Goal: Transaction & Acquisition: Purchase product/service

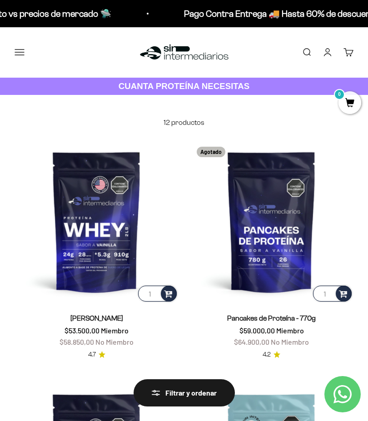
click at [71, 203] on img at bounding box center [97, 222] width 164 height 164
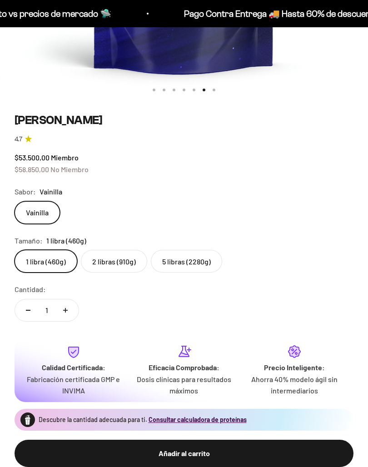
scroll to position [347, 0]
click at [162, 262] on label "5 libras (2280g)" at bounding box center [186, 261] width 71 height 23
click at [15, 250] on input "5 libras (2280g)" at bounding box center [14, 249] width 0 height 0
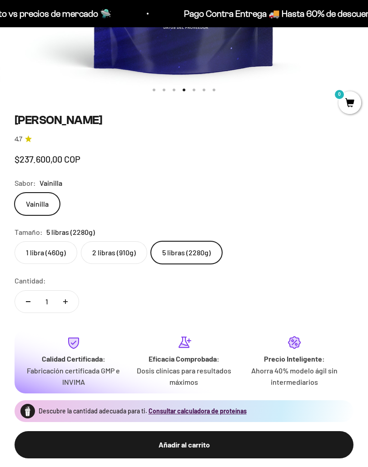
scroll to position [0, 1107]
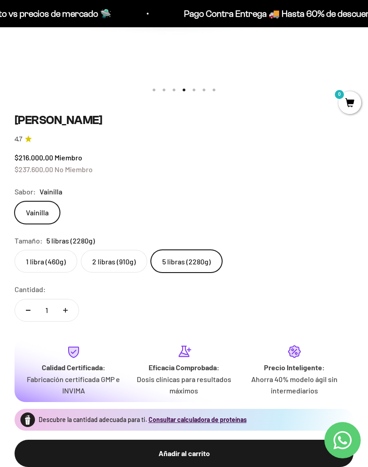
click at [29, 259] on label "1 libra (460g)" at bounding box center [46, 261] width 63 height 23
click at [15, 250] on input "1 libra (460g)" at bounding box center [14, 249] width 0 height 0
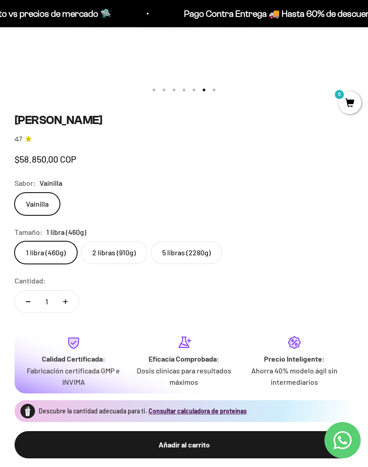
scroll to position [0, 1845]
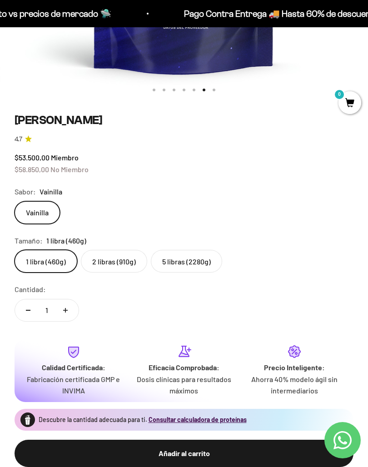
click at [162, 259] on label "5 libras (2280g)" at bounding box center [186, 261] width 71 height 23
click at [15, 250] on input "5 libras (2280g)" at bounding box center [14, 249] width 0 height 0
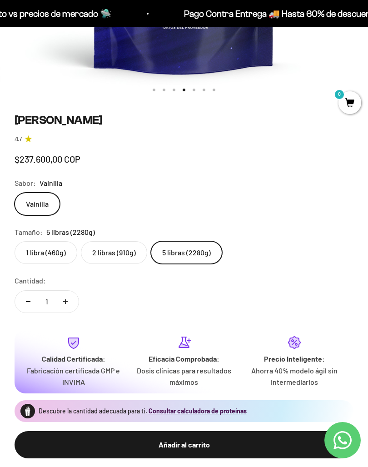
scroll to position [0, 1107]
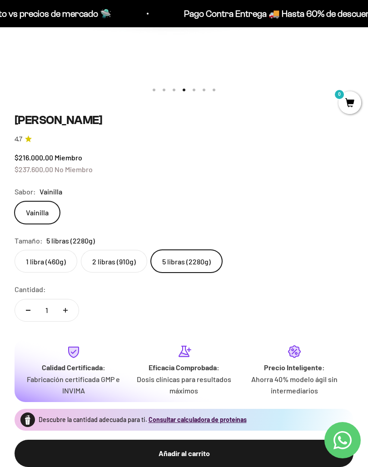
click at [25, 260] on label "1 libra (460g)" at bounding box center [46, 261] width 63 height 23
click at [15, 250] on input "1 libra (460g)" at bounding box center [14, 249] width 0 height 0
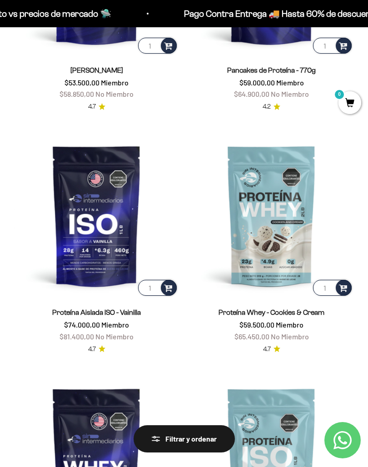
scroll to position [249, 0]
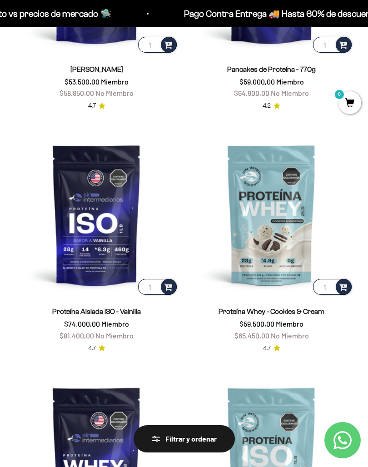
click at [78, 215] on img at bounding box center [97, 215] width 164 height 164
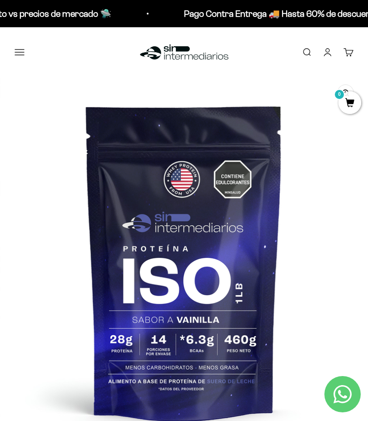
click at [25, 52] on button "Menú" at bounding box center [20, 52] width 10 height 10
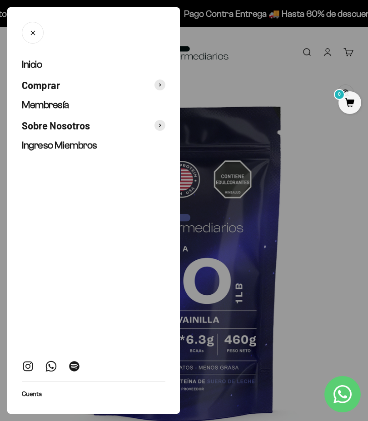
click at [30, 83] on span "Comprar" at bounding box center [41, 85] width 38 height 13
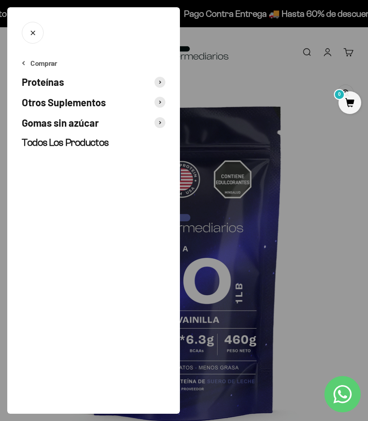
click at [30, 83] on span "Proteínas" at bounding box center [43, 81] width 42 height 13
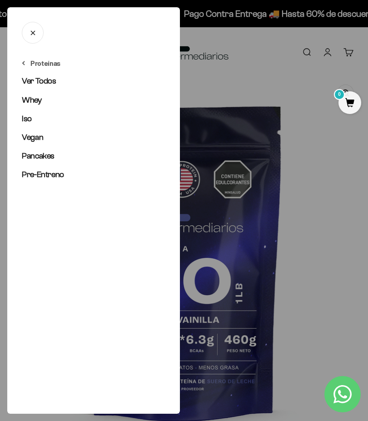
click at [24, 116] on span "Iso" at bounding box center [27, 118] width 10 height 9
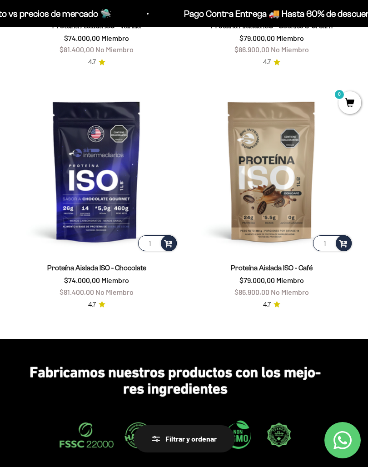
scroll to position [294, 0]
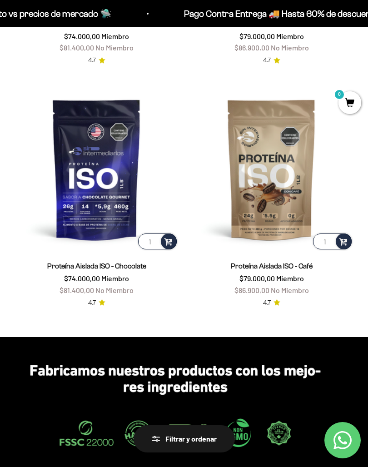
click at [69, 168] on img at bounding box center [97, 169] width 164 height 164
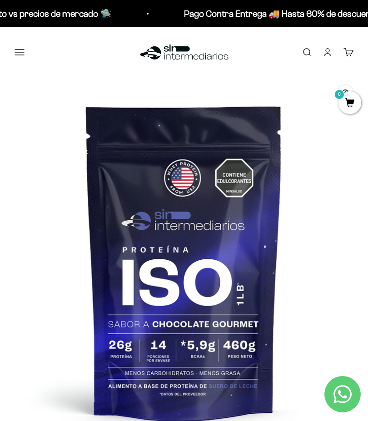
click at [16, 55] on button "Menú" at bounding box center [20, 52] width 10 height 10
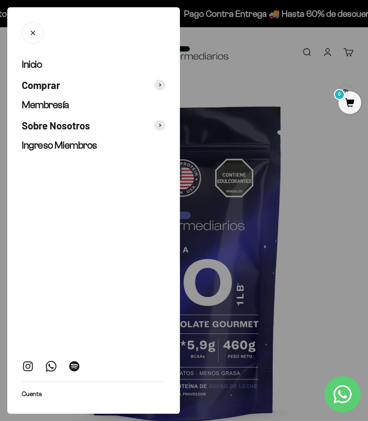
click at [31, 80] on span "Comprar" at bounding box center [41, 85] width 38 height 13
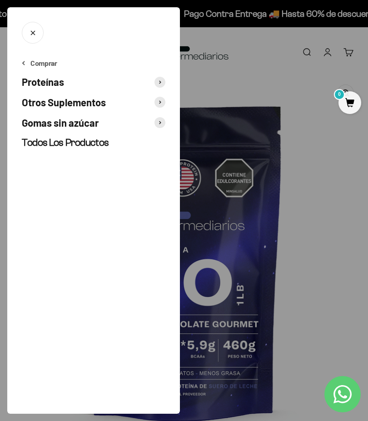
click at [29, 79] on span "Proteínas" at bounding box center [43, 81] width 42 height 13
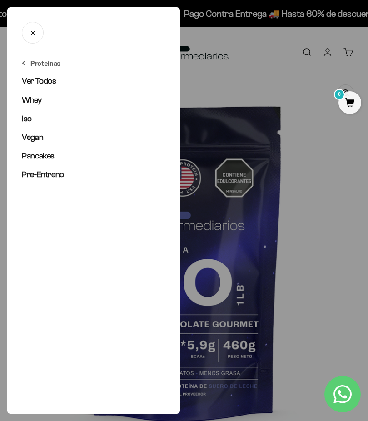
click at [26, 99] on span "Whey" at bounding box center [32, 99] width 20 height 9
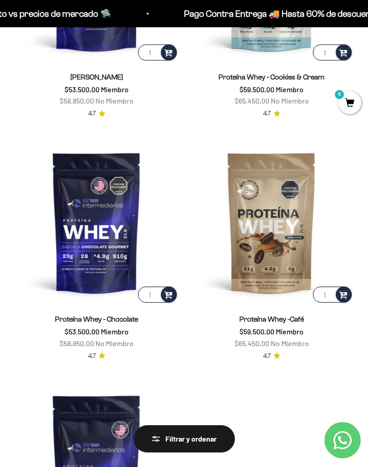
scroll to position [242, 0]
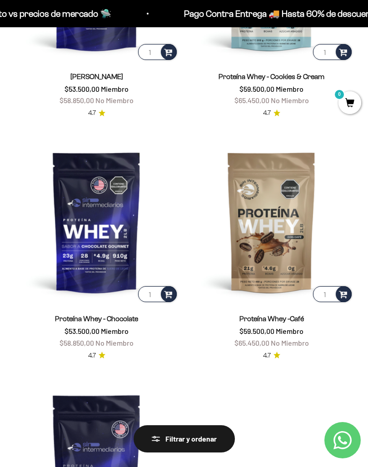
click at [76, 208] on img at bounding box center [97, 222] width 164 height 164
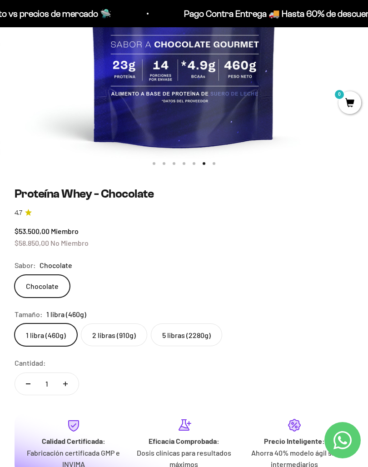
scroll to position [276, 0]
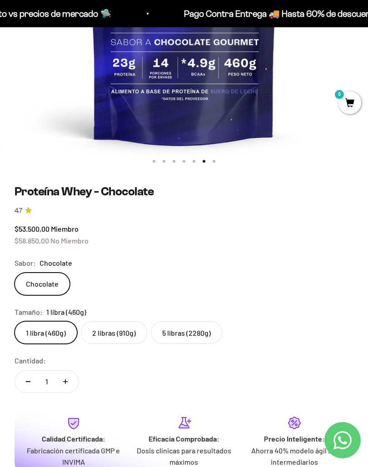
click at [205, 332] on label "5 libras (2280g)" at bounding box center [186, 332] width 71 height 23
click at [15, 321] on input "5 libras (2280g)" at bounding box center [14, 321] width 0 height 0
